Goal: Ask a question

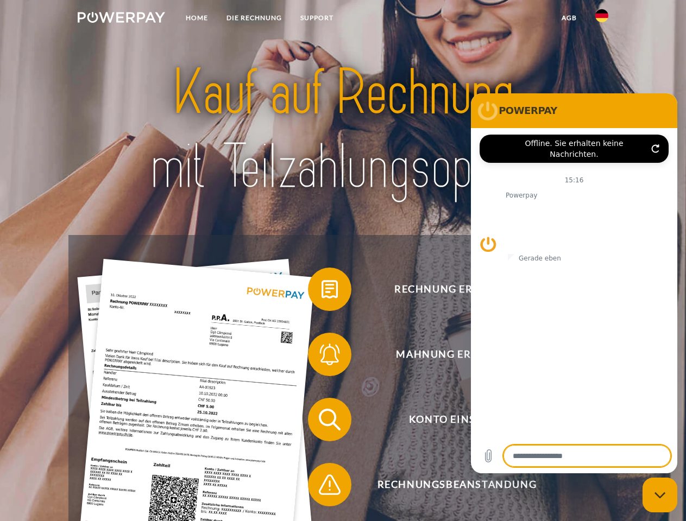
click at [121, 19] on img at bounding box center [121, 17] width 87 height 11
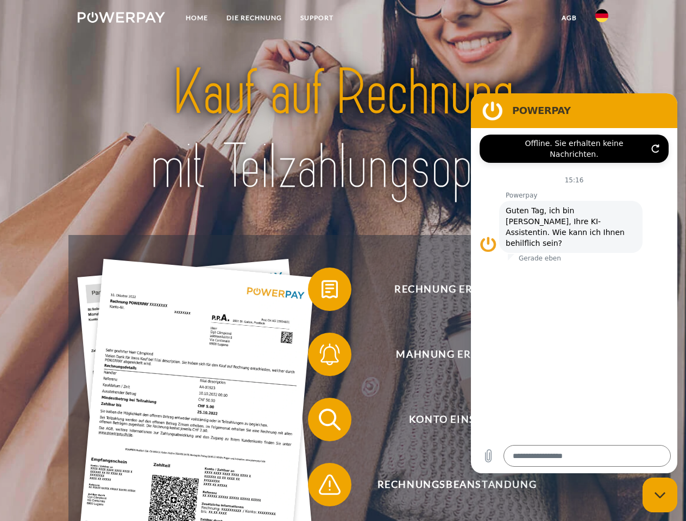
click at [602, 19] on img at bounding box center [601, 15] width 13 height 13
click at [569, 18] on link "agb" at bounding box center [569, 18] width 34 height 20
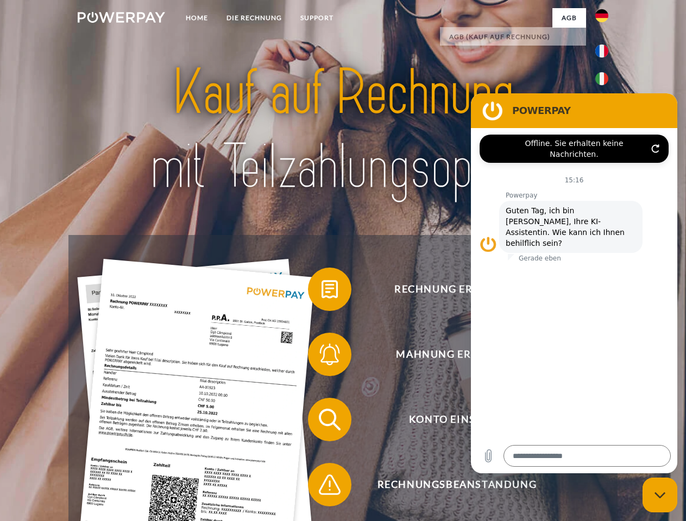
click at [322, 292] on span at bounding box center [313, 289] width 54 height 54
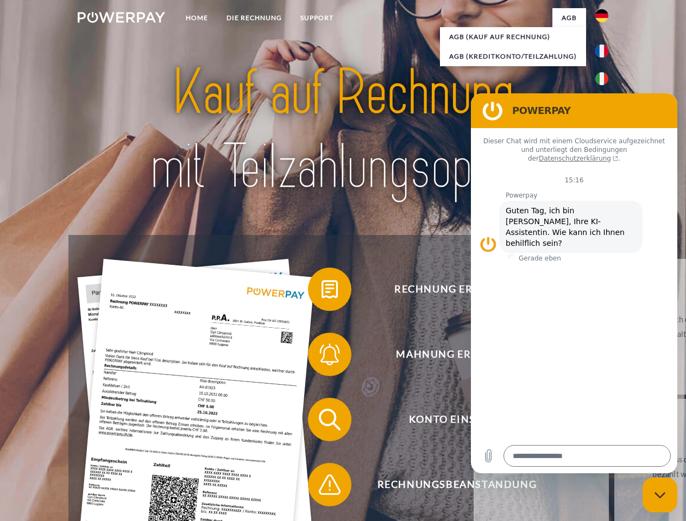
click at [322, 357] on div "Rechnung erhalten? Mahnung erhalten? Konto einsehen" at bounding box center [342, 452] width 549 height 435
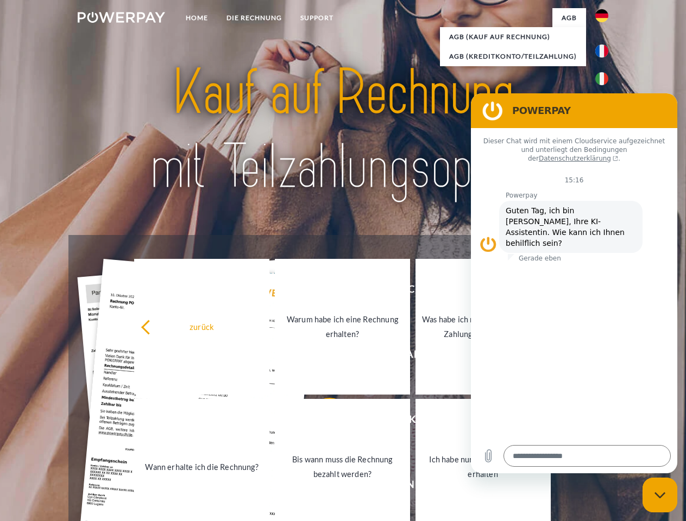
click at [322, 422] on link "Bis wann muss die Rechnung bezahlt werden?" at bounding box center [342, 467] width 135 height 136
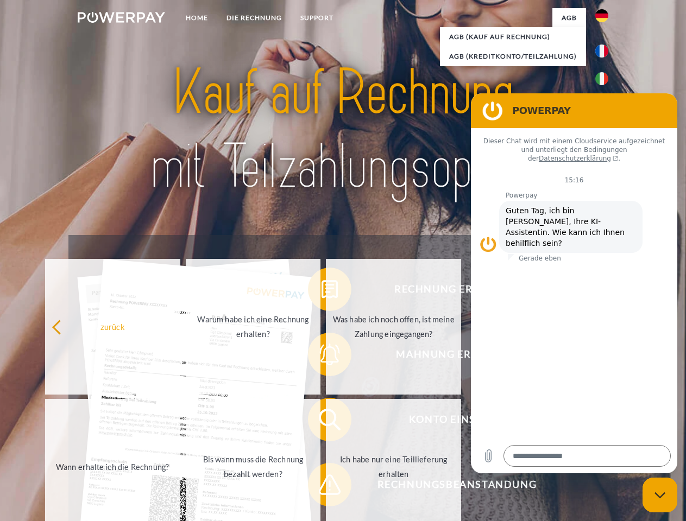
click at [322, 487] on span at bounding box center [313, 485] width 54 height 54
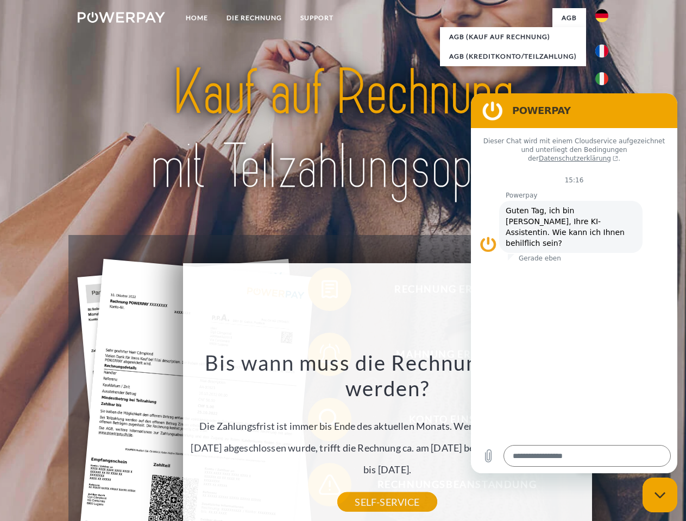
click at [660, 495] on icon "Messaging-Fenster schließen" at bounding box center [660, 495] width 11 height 7
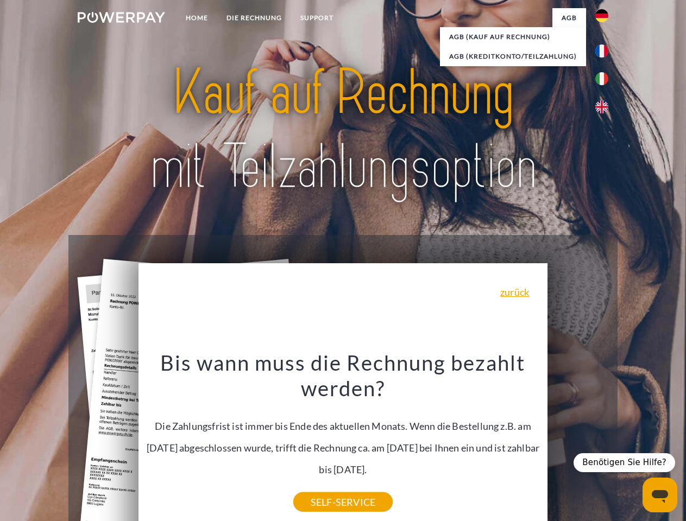
type textarea "*"
